Goal: Task Accomplishment & Management: Manage account settings

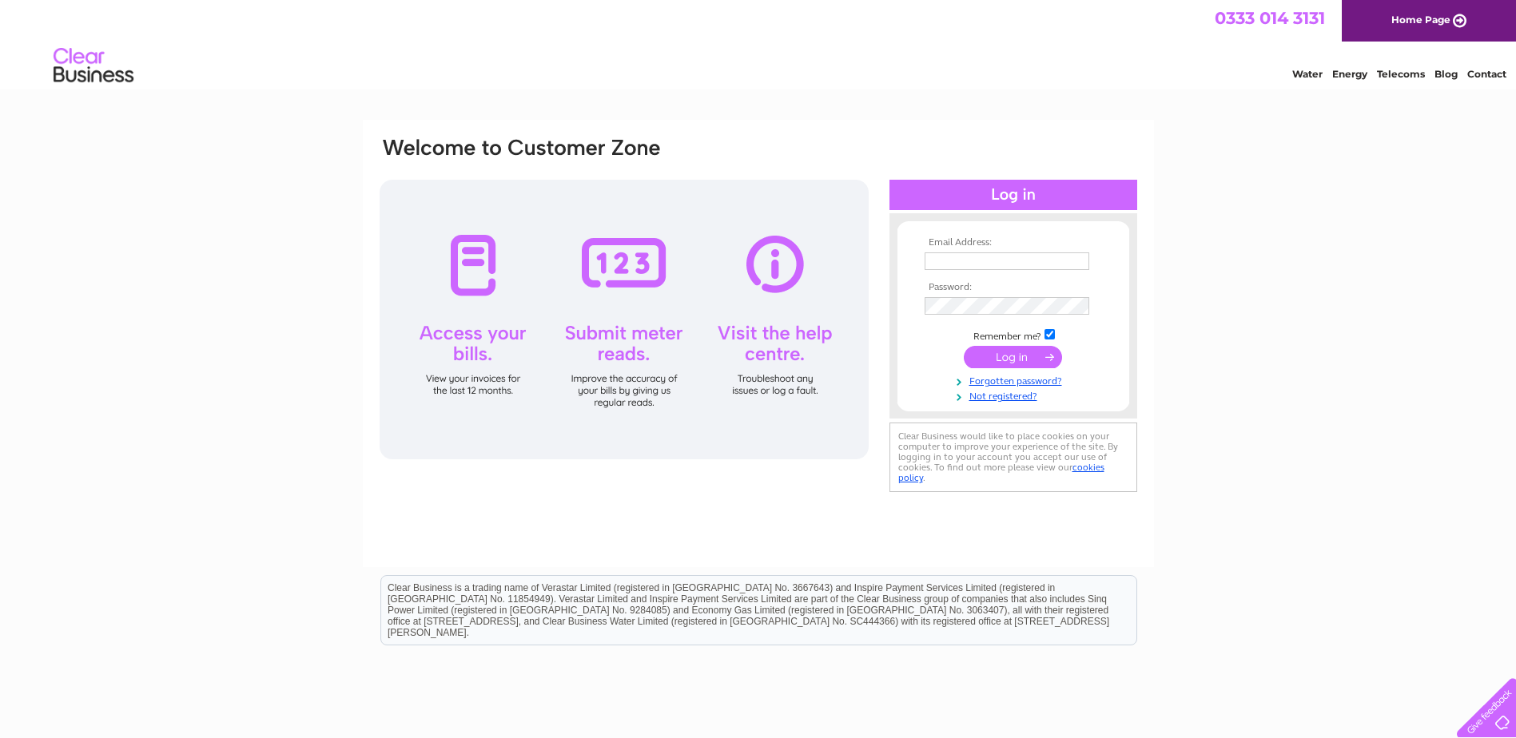
type input "[EMAIL_ADDRESS][DOMAIN_NAME]"
click at [1000, 359] on input "submit" at bounding box center [1013, 357] width 98 height 22
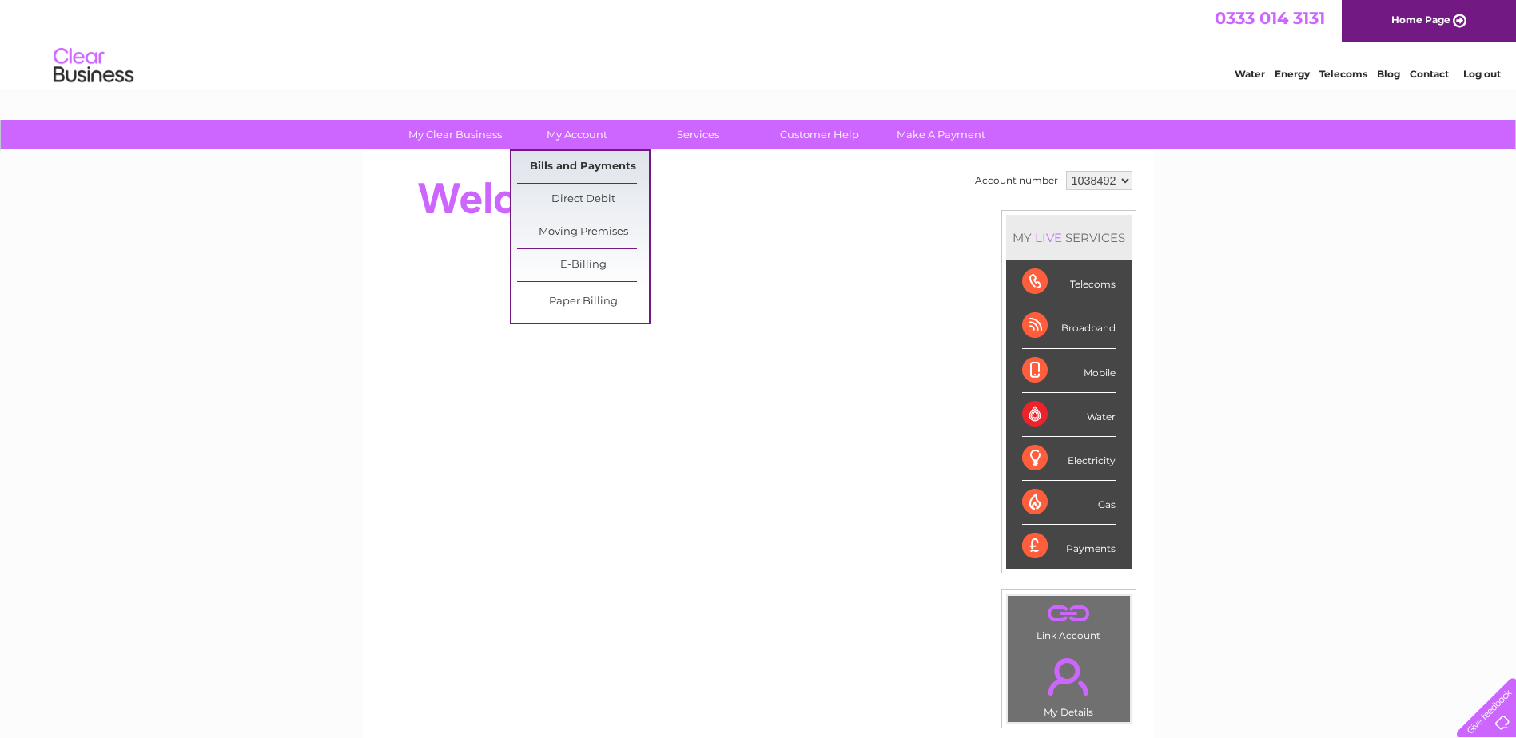
click at [583, 173] on link "Bills and Payments" at bounding box center [583, 167] width 132 height 32
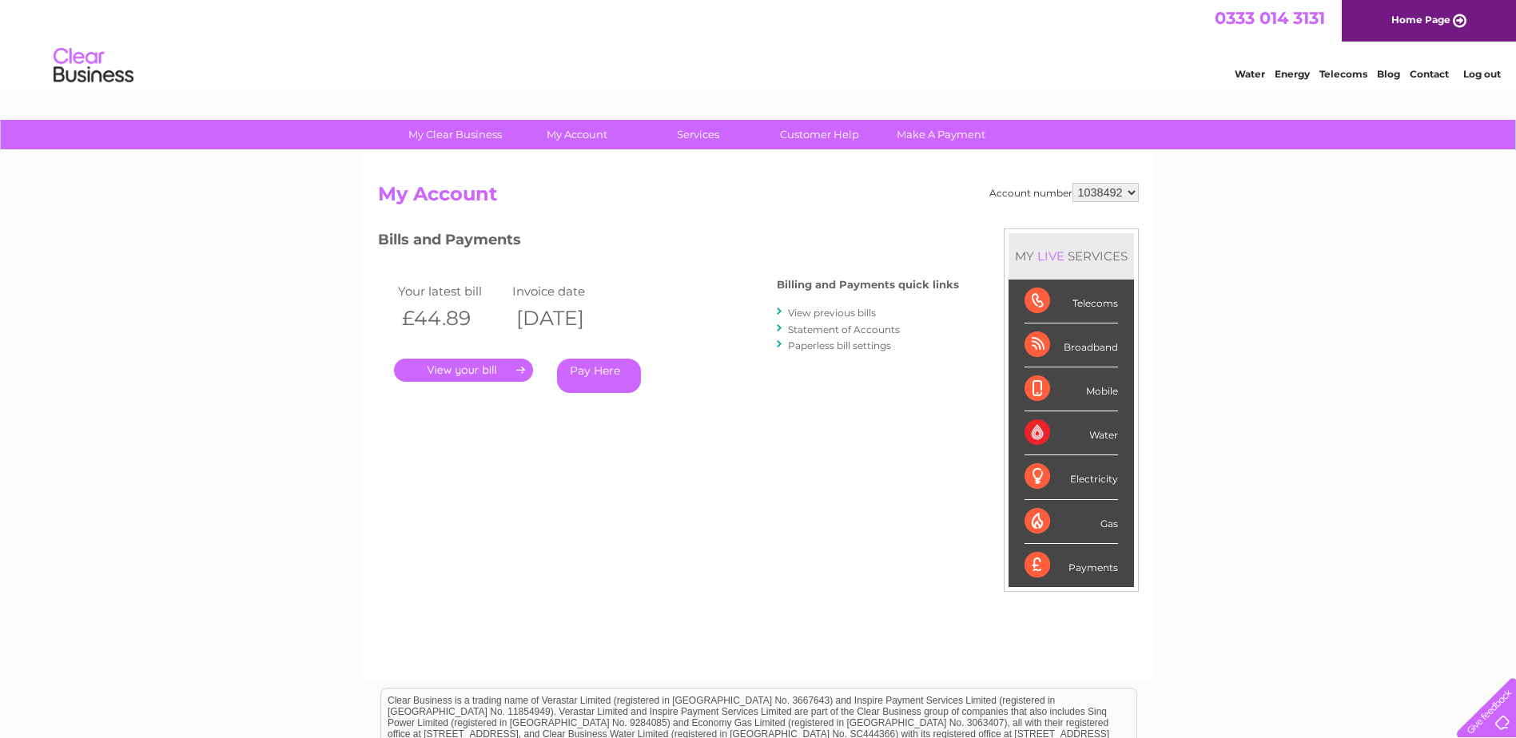
click at [473, 361] on link "." at bounding box center [463, 370] width 139 height 23
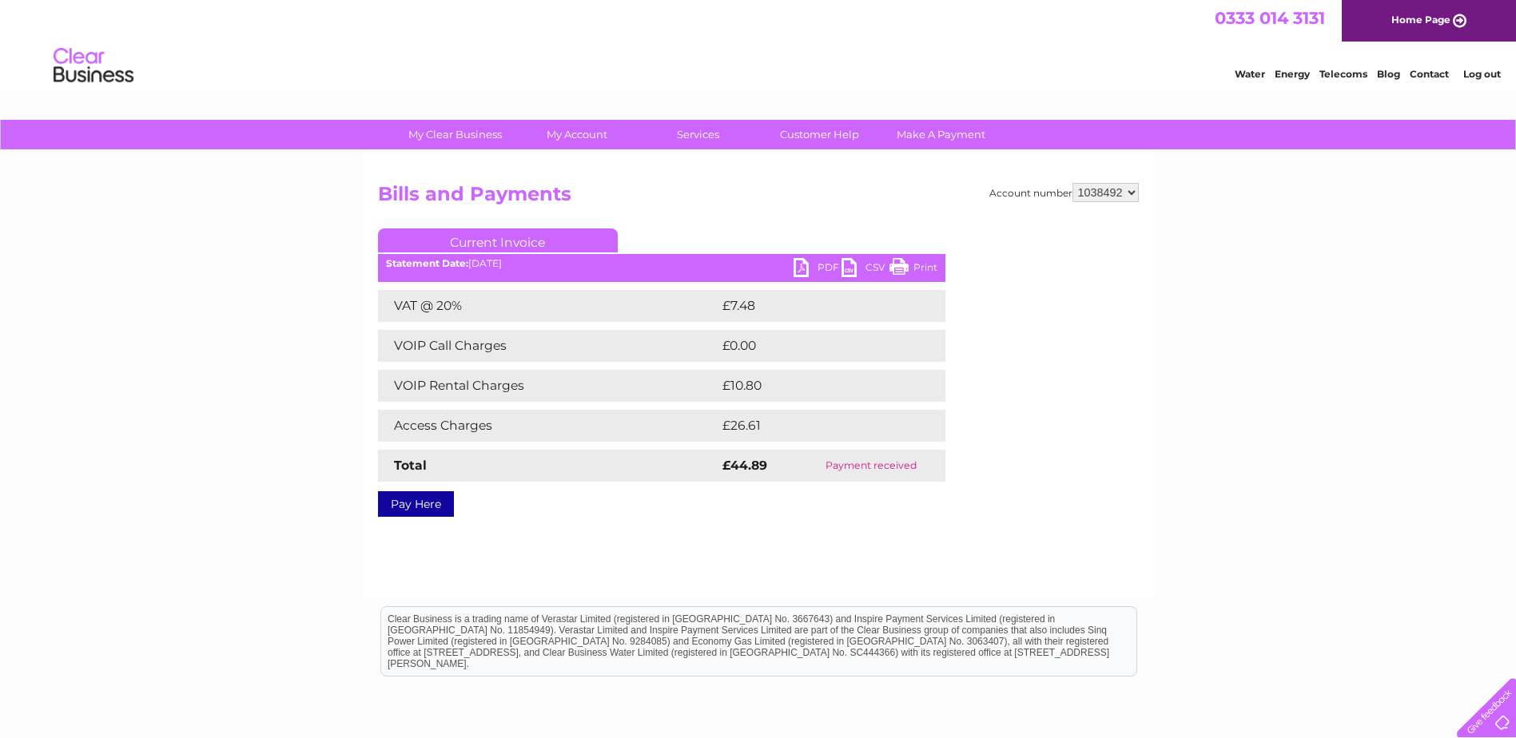
click at [821, 266] on link "PDF" at bounding box center [817, 269] width 48 height 23
click at [812, 268] on link "PDF" at bounding box center [817, 269] width 48 height 23
